Goal: Information Seeking & Learning: Learn about a topic

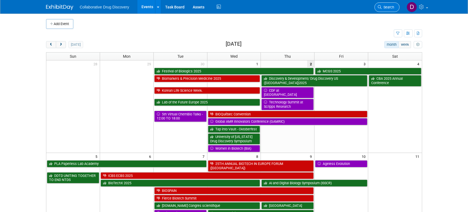
click at [389, 8] on span "Search" at bounding box center [388, 7] width 13 height 4
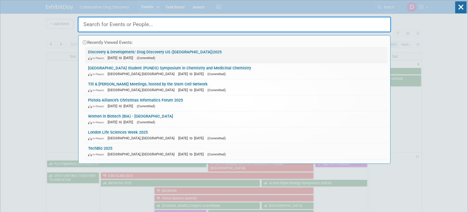
click at [208, 58] on div "In-Person Oct 2, 2025 to Oct 3, 2025 (Committed)" at bounding box center [236, 58] width 297 height 6
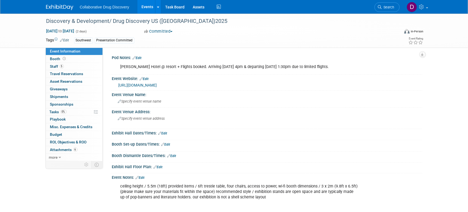
click at [157, 84] on link "https://oxfordglobal.com/discovery-development" at bounding box center [138, 85] width 38 height 4
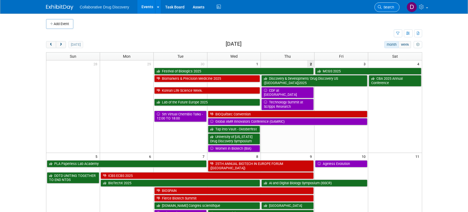
click at [380, 8] on icon at bounding box center [380, 7] width 4 height 4
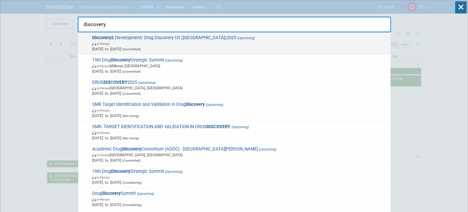
type input "discovery"
click at [206, 37] on span "Discovery & Development/ Drug Discovery US (San Diego)2025 (Upcoming) In-Person…" at bounding box center [240, 43] width 298 height 17
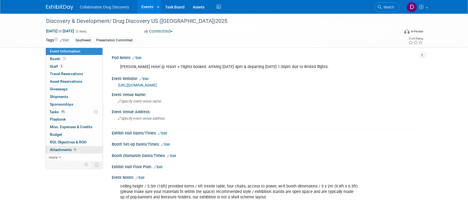
click at [75, 151] on span "6" at bounding box center [75, 150] width 4 height 4
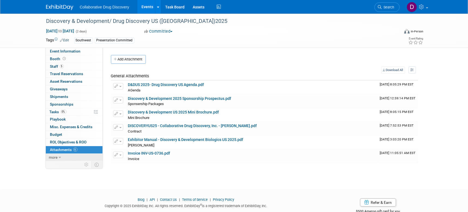
click at [69, 156] on link "more" at bounding box center [74, 157] width 57 height 7
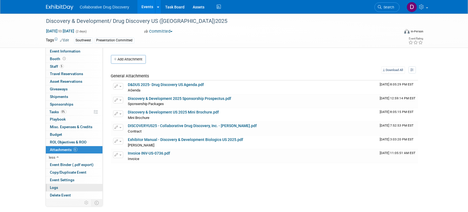
click at [64, 188] on link "Logs" at bounding box center [74, 187] width 57 height 7
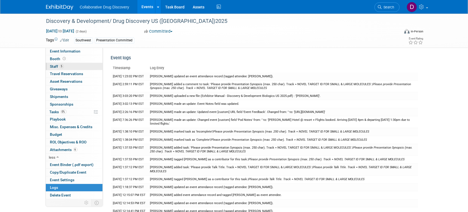
click at [77, 70] on link "5 Staff 5" at bounding box center [74, 66] width 57 height 7
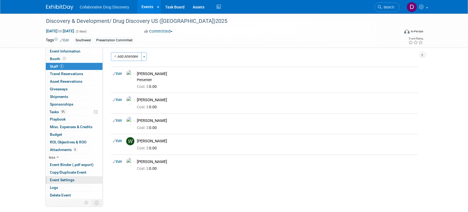
scroll to position [45, 0]
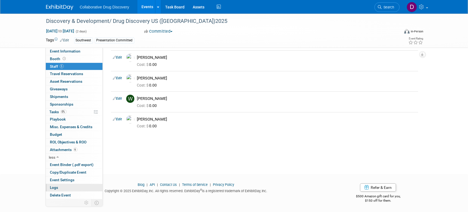
click at [75, 188] on link "Logs" at bounding box center [74, 187] width 57 height 7
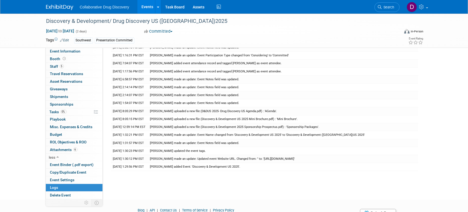
scroll to position [264, 0]
